Goal: Transaction & Acquisition: Download file/media

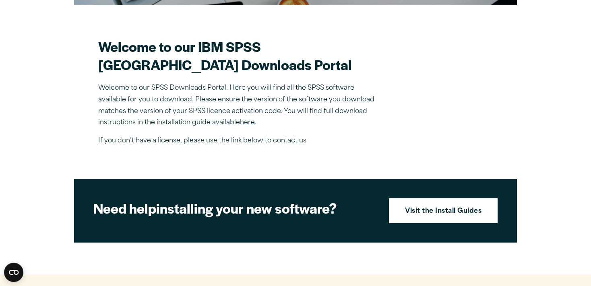
scroll to position [150, 0]
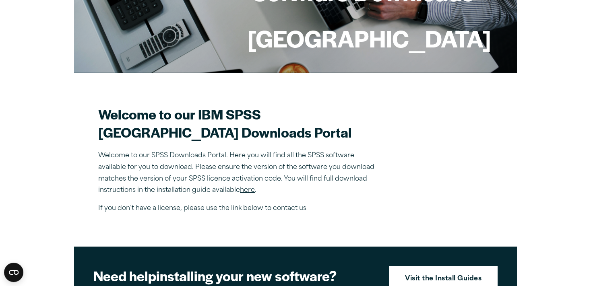
click at [249, 191] on link "here" at bounding box center [247, 190] width 15 height 6
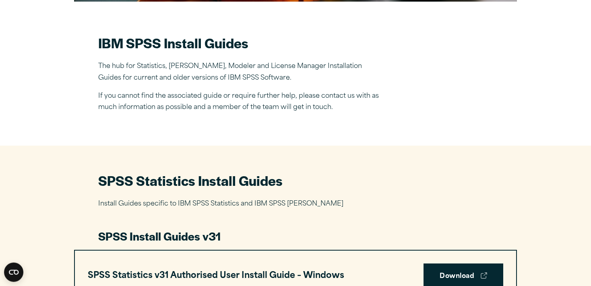
scroll to position [340, 0]
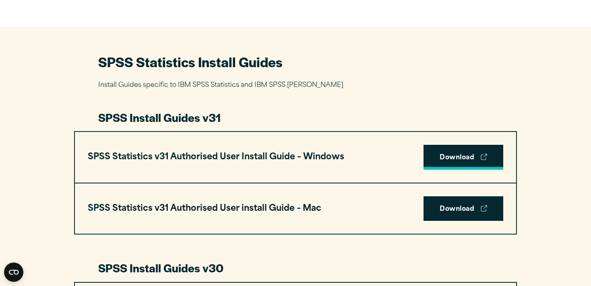
click at [455, 162] on link "Download" at bounding box center [464, 157] width 80 height 25
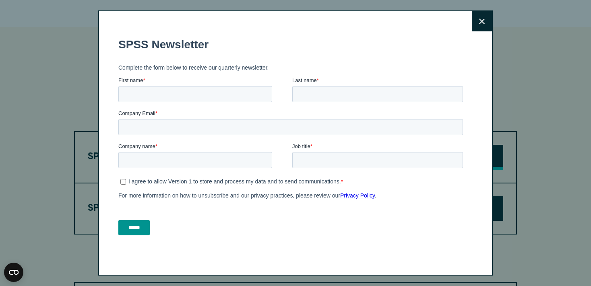
scroll to position [0, 0]
click at [465, 39] on h1 "SPSS Newsletter" at bounding box center [292, 44] width 348 height 13
click at [479, 19] on icon at bounding box center [482, 22] width 6 height 6
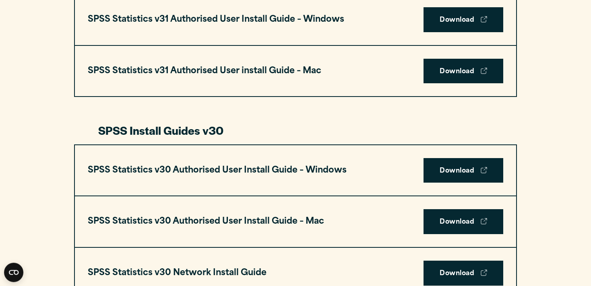
scroll to position [430, 0]
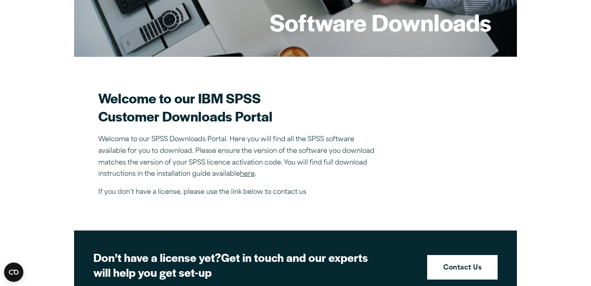
scroll to position [166, 0]
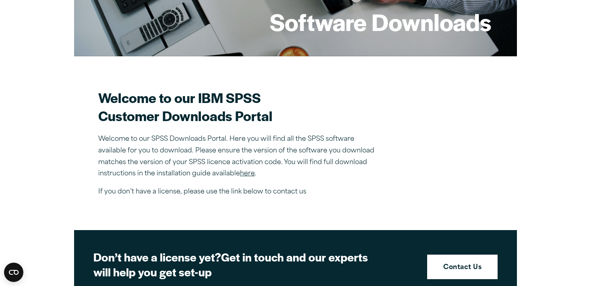
click at [246, 172] on link "here" at bounding box center [247, 174] width 15 height 6
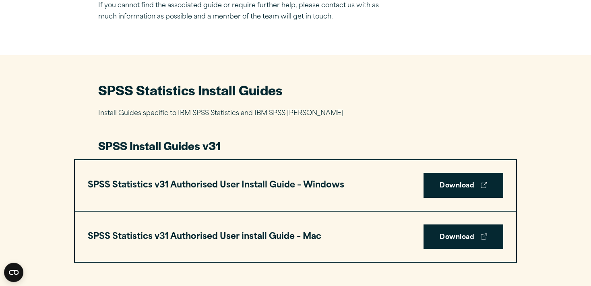
scroll to position [312, 0]
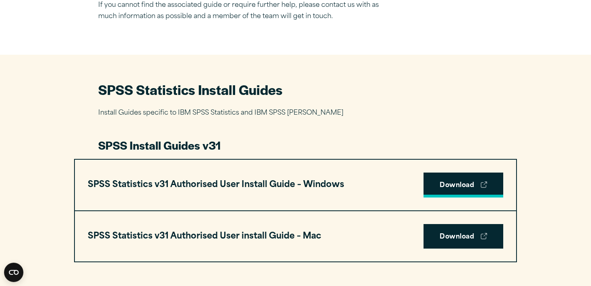
click at [436, 194] on link "Download" at bounding box center [464, 185] width 80 height 25
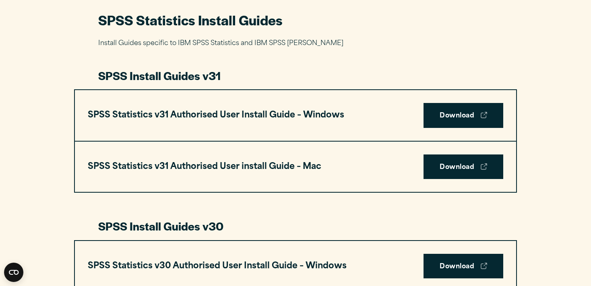
scroll to position [382, 0]
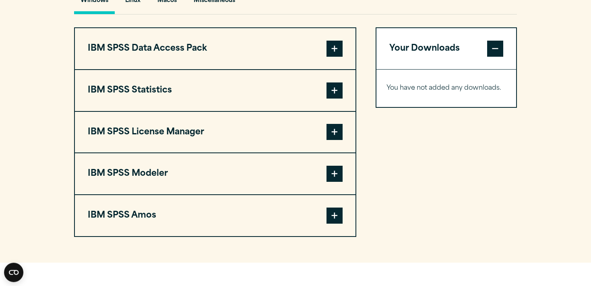
scroll to position [596, 0]
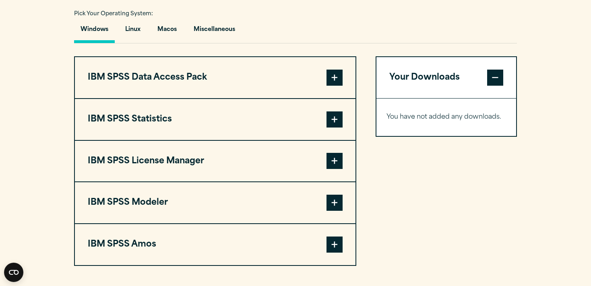
click at [334, 115] on span at bounding box center [335, 120] width 16 height 16
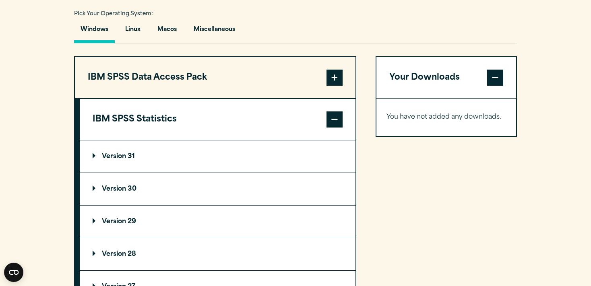
click at [145, 154] on summary "Version 31" at bounding box center [218, 157] width 276 height 32
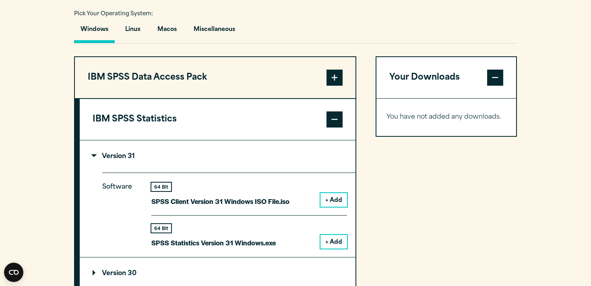
click at [328, 239] on button "+ Add" at bounding box center [334, 242] width 27 height 14
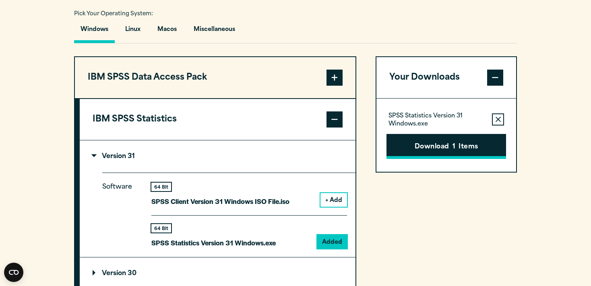
click at [450, 139] on button "Download 1 Items" at bounding box center [447, 146] width 120 height 25
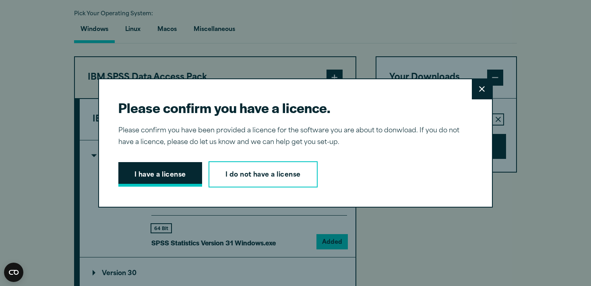
click at [154, 173] on button "I have a license" at bounding box center [160, 174] width 84 height 25
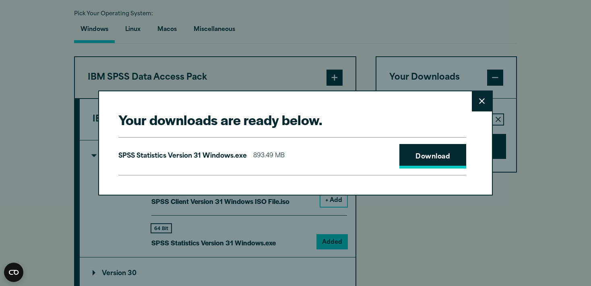
click at [422, 154] on link "Download" at bounding box center [433, 156] width 67 height 25
click at [43, 39] on div "Your downloads are ready below. Close SPSS Statistics Version 31 Windows.exe 89…" at bounding box center [295, 143] width 591 height 286
